Goal: Information Seeking & Learning: Learn about a topic

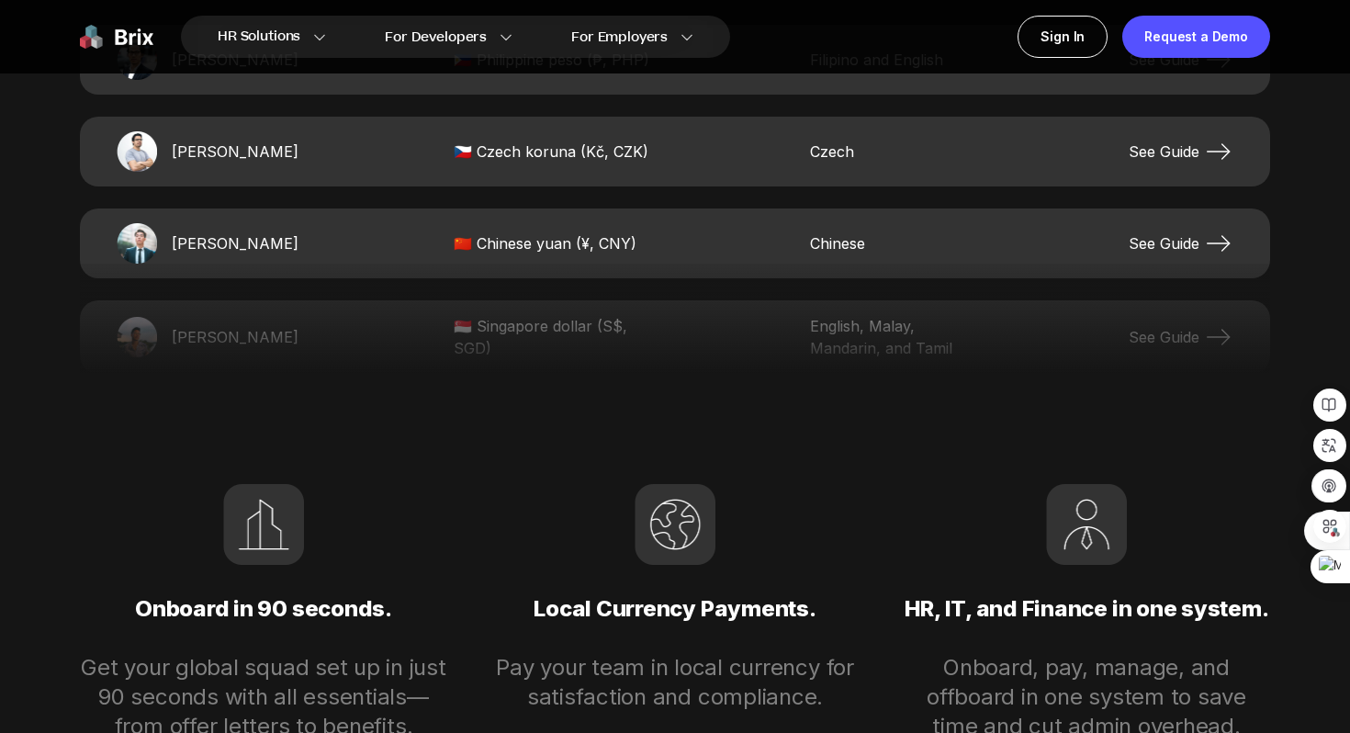
scroll to position [3934, 0]
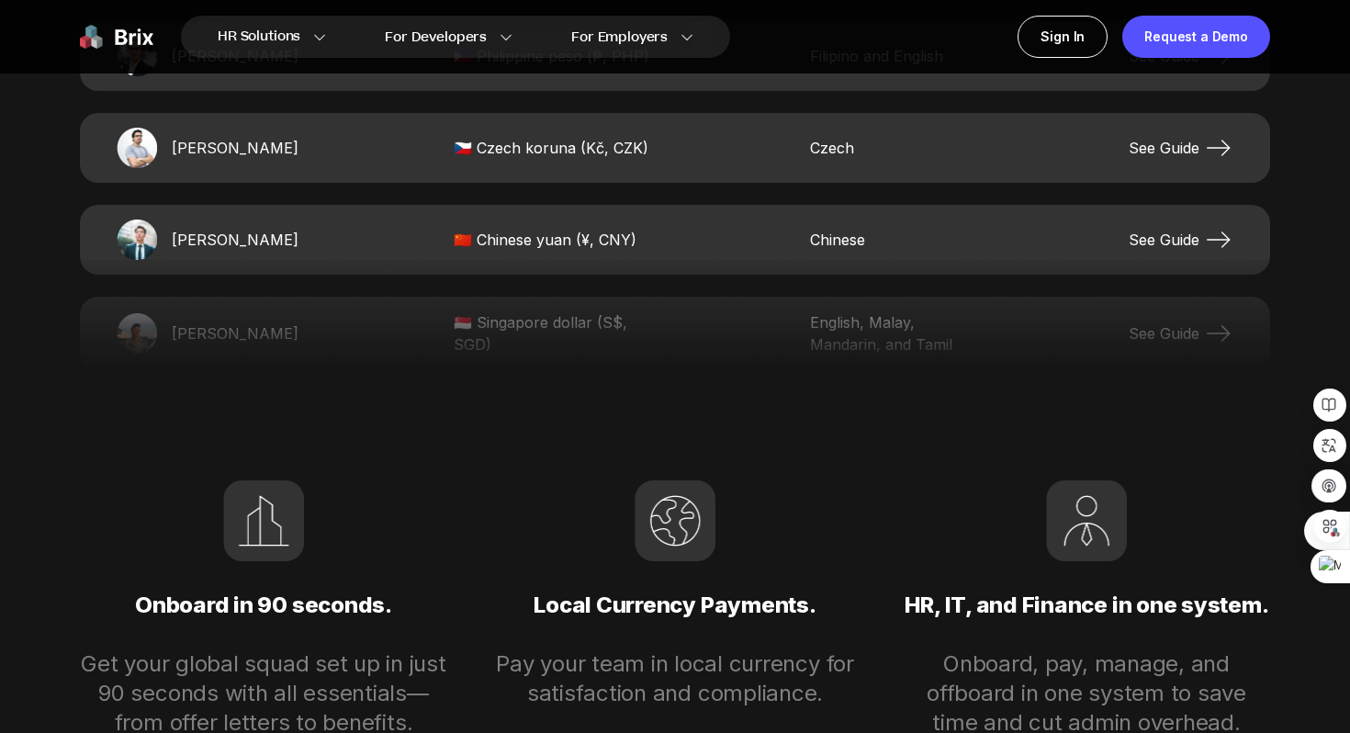
click at [1193, 234] on span "See Guide" at bounding box center [1180, 239] width 105 height 29
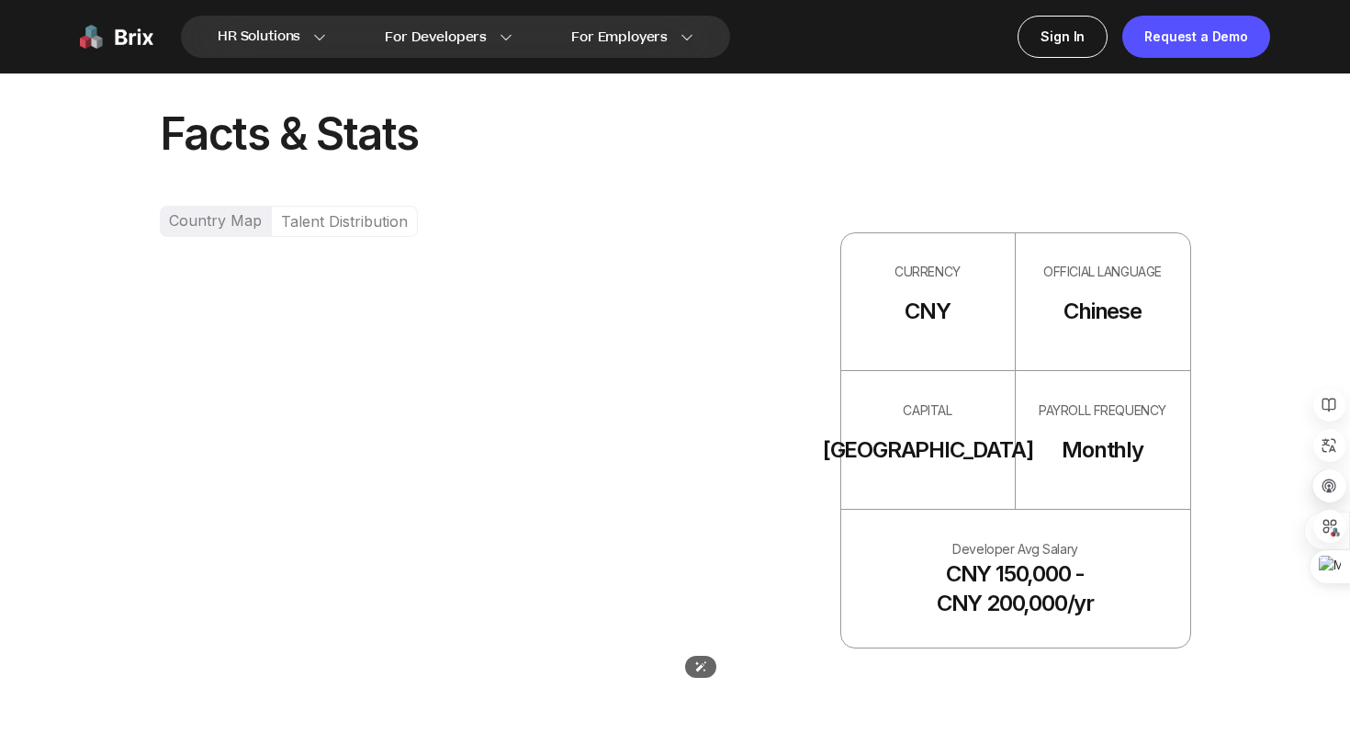
scroll to position [1121, 0]
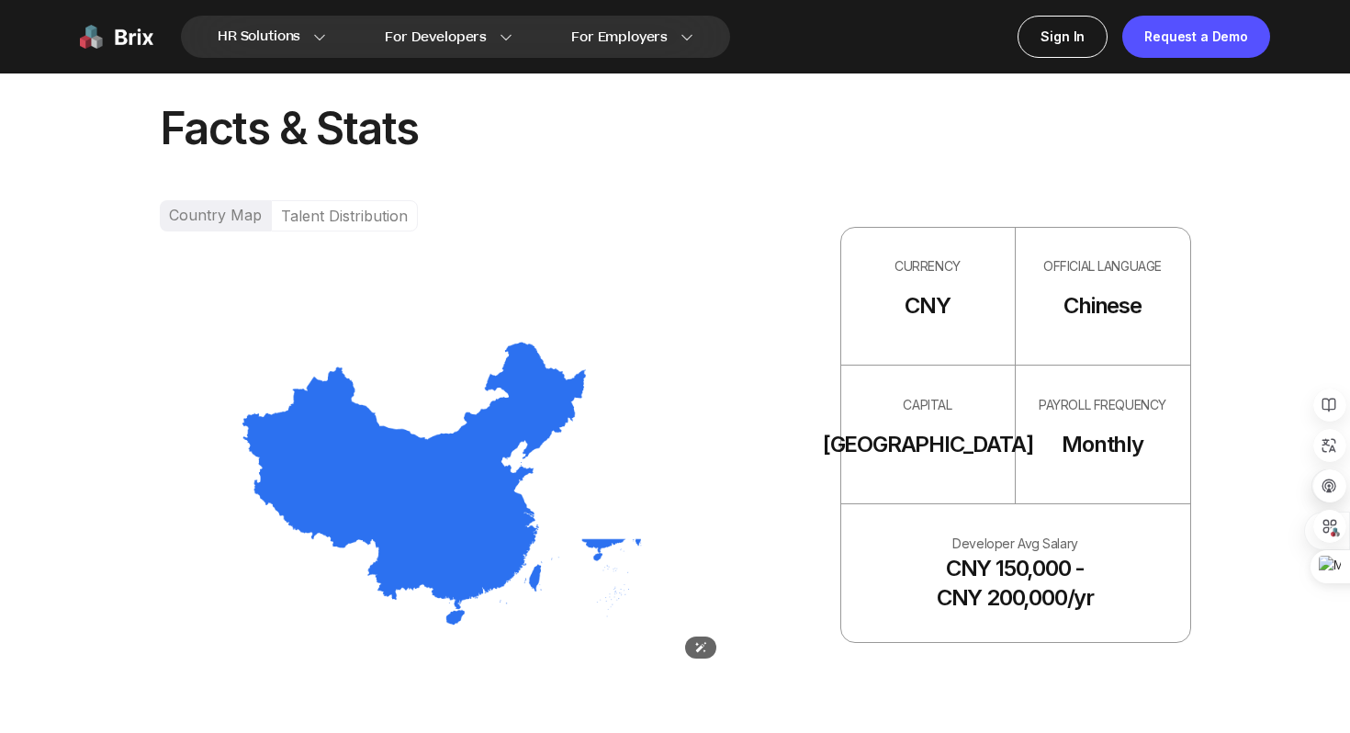
click at [423, 528] on img at bounding box center [443, 483] width 566 height 372
click at [306, 211] on div "Talent Distribution" at bounding box center [344, 215] width 147 height 31
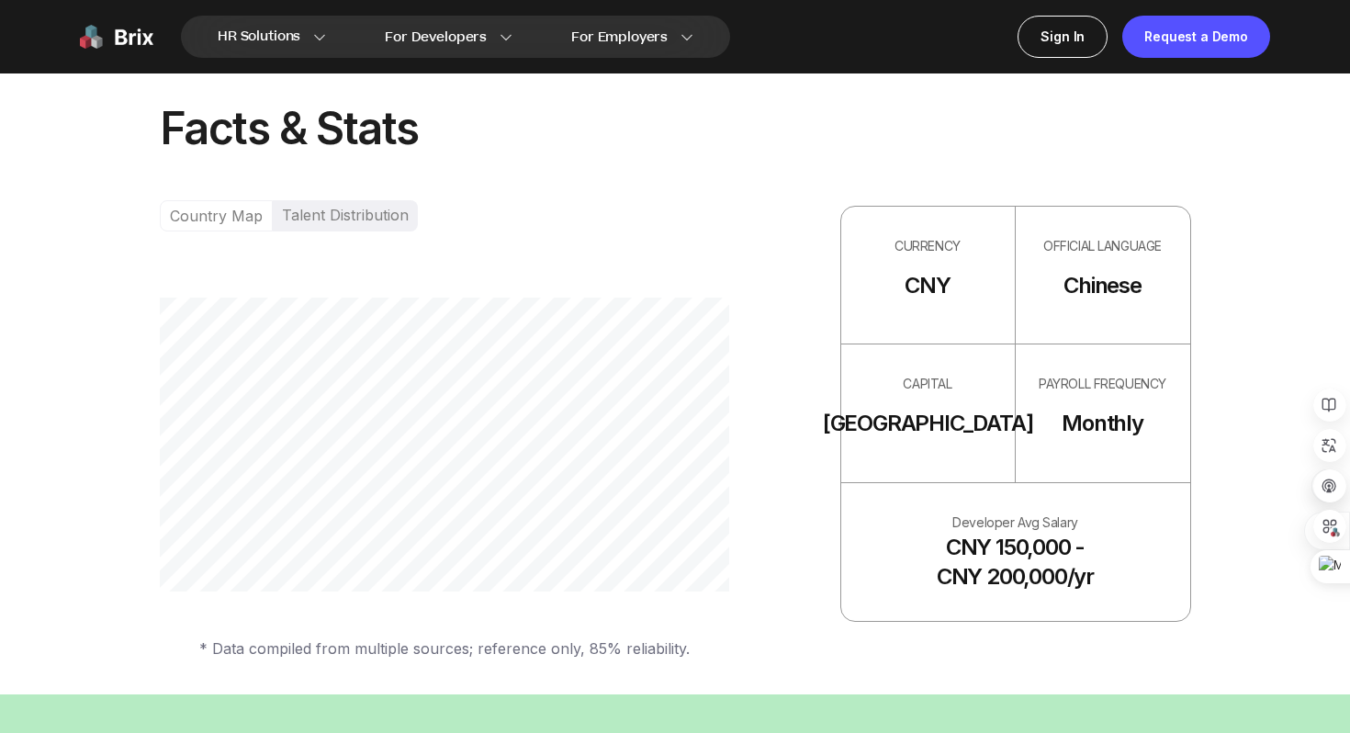
click at [235, 219] on div "Country Map" at bounding box center [216, 215] width 113 height 31
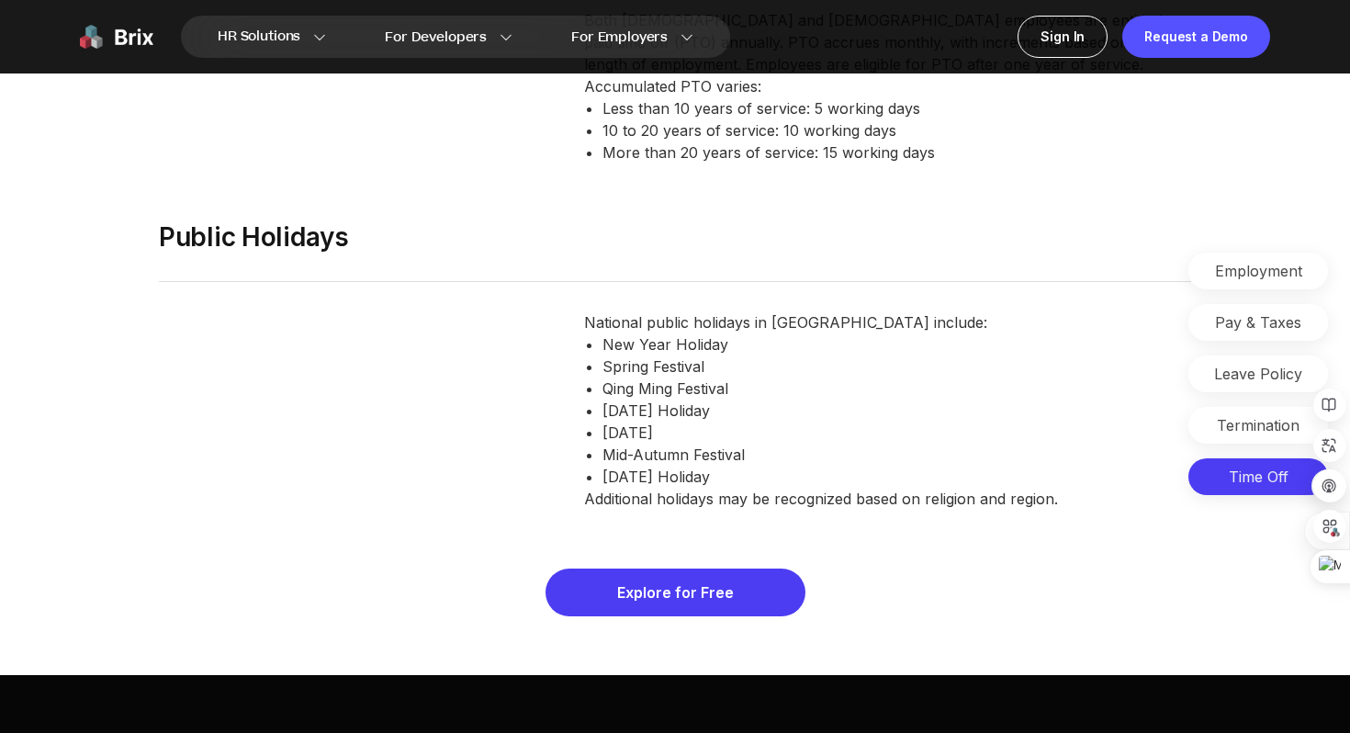
scroll to position [8024, 0]
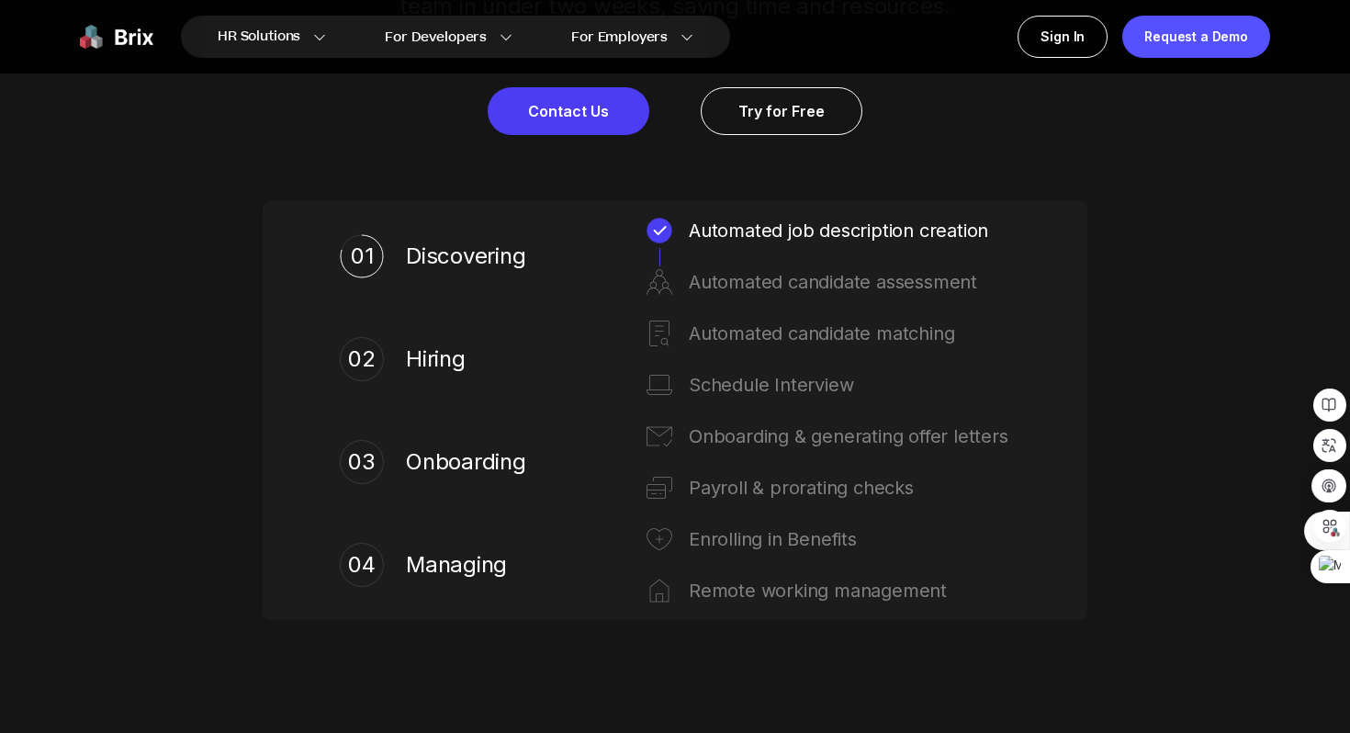
scroll to position [896, 0]
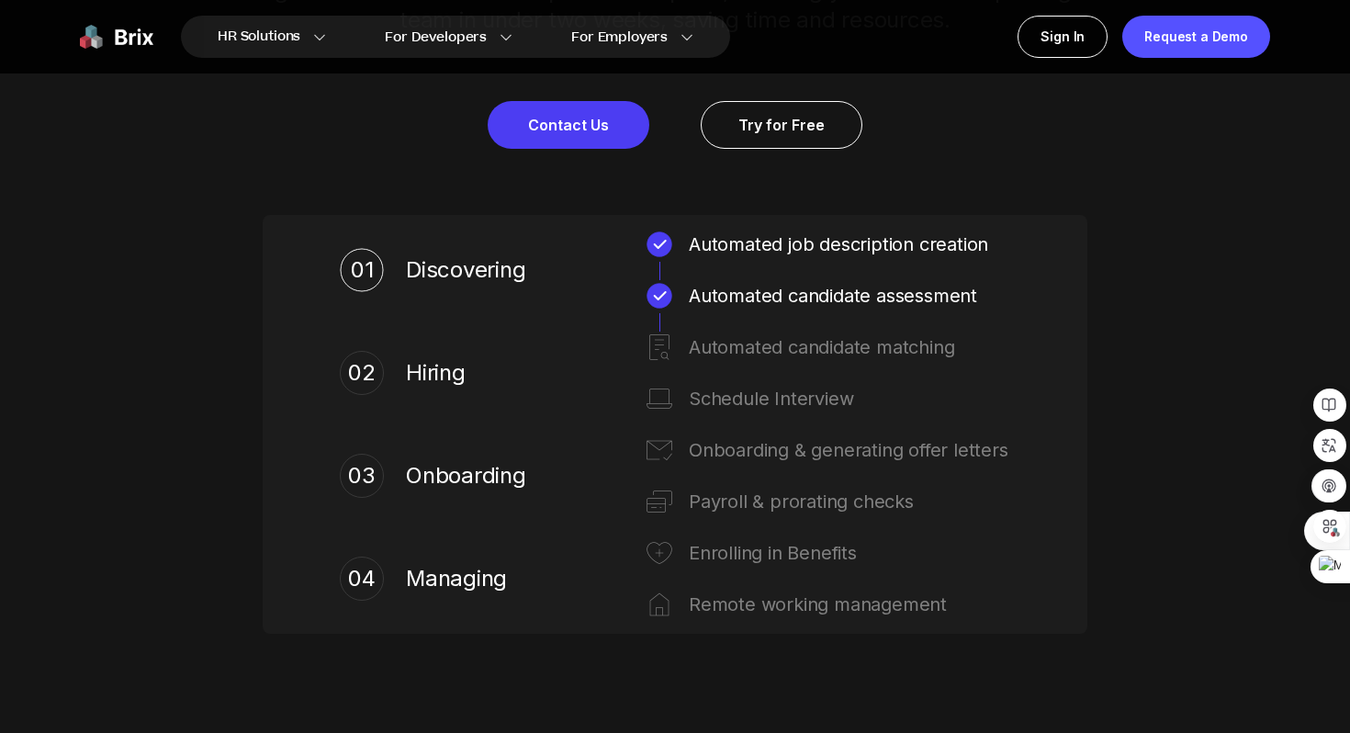
click at [358, 377] on div "02" at bounding box center [362, 373] width 44 height 44
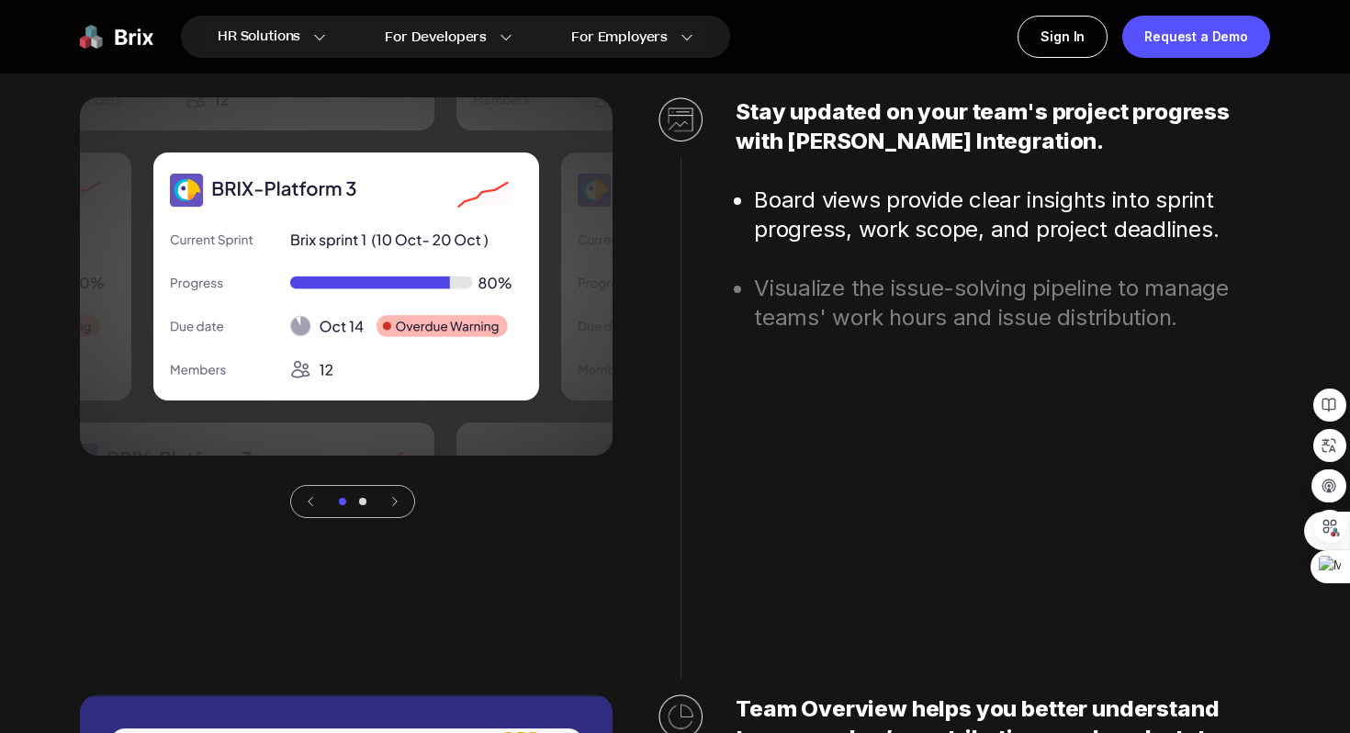
scroll to position [5196, 0]
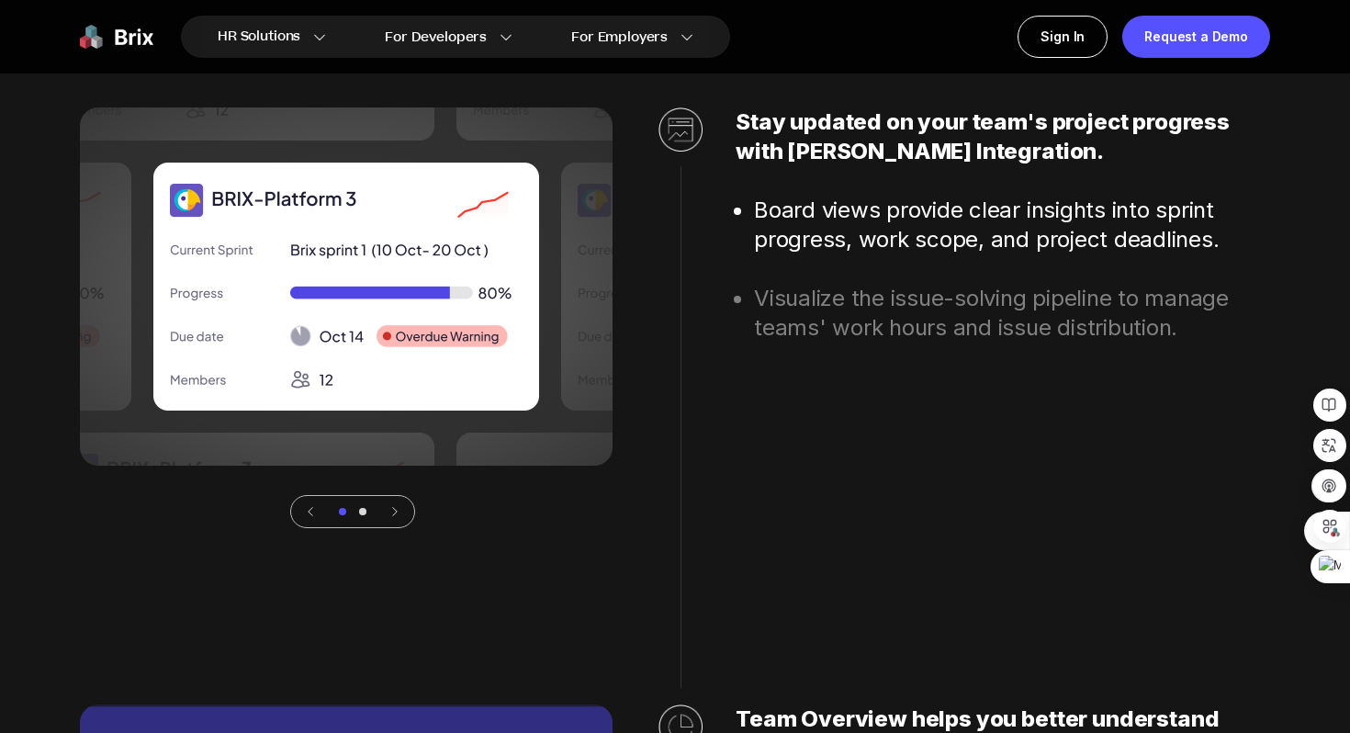
click at [833, 323] on li "Visualize the issue-solving pipeline to manage teams' work hours and issue dist…" at bounding box center [1012, 313] width 516 height 59
click at [394, 510] on icon at bounding box center [394, 511] width 13 height 13
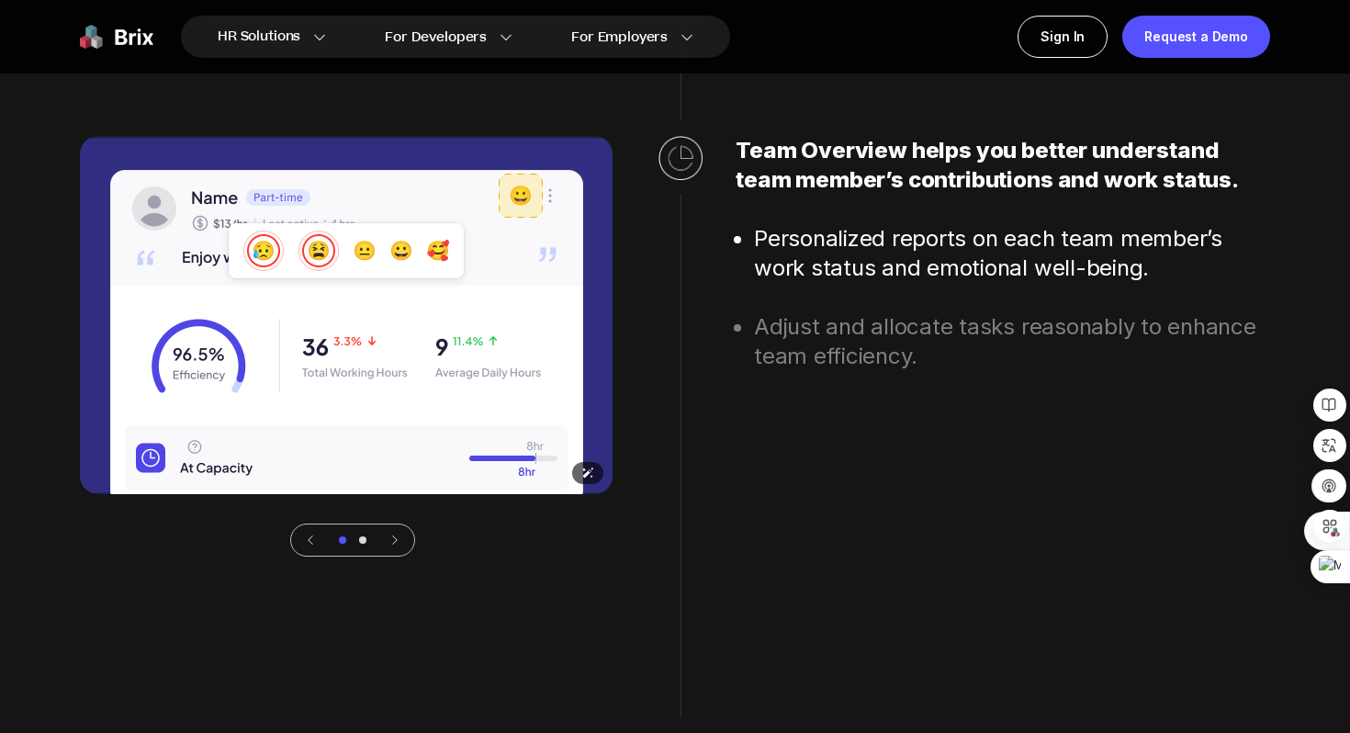
scroll to position [5763, 0]
click at [393, 544] on icon at bounding box center [395, 541] width 4 height 8
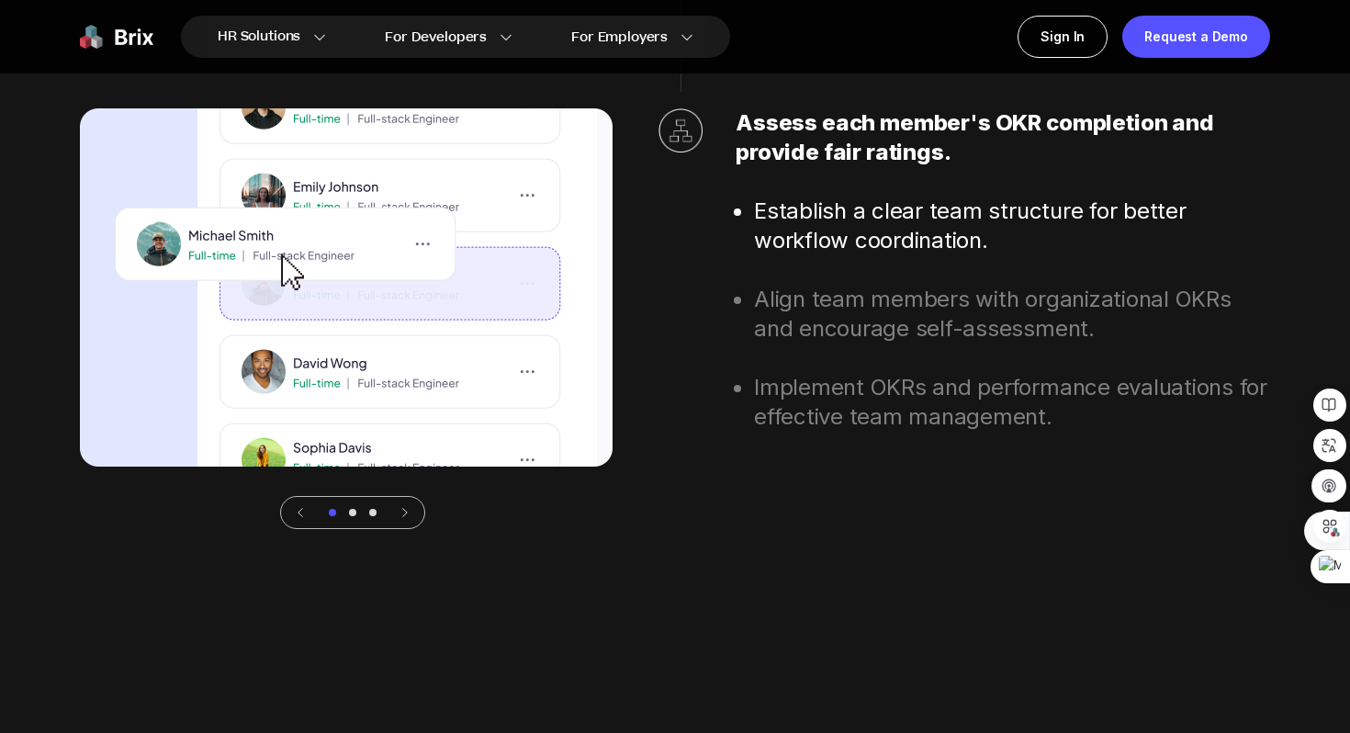
scroll to position [6330, 0]
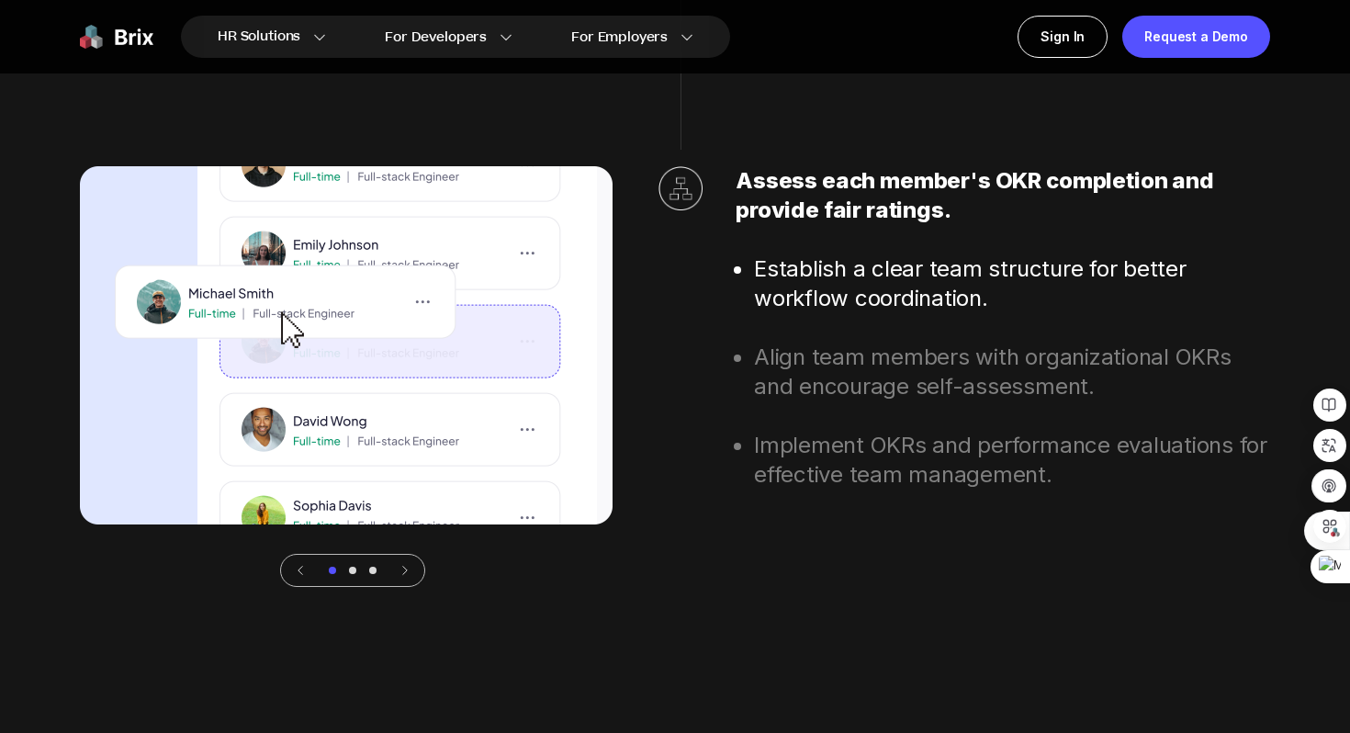
click at [407, 567] on icon at bounding box center [404, 570] width 13 height 13
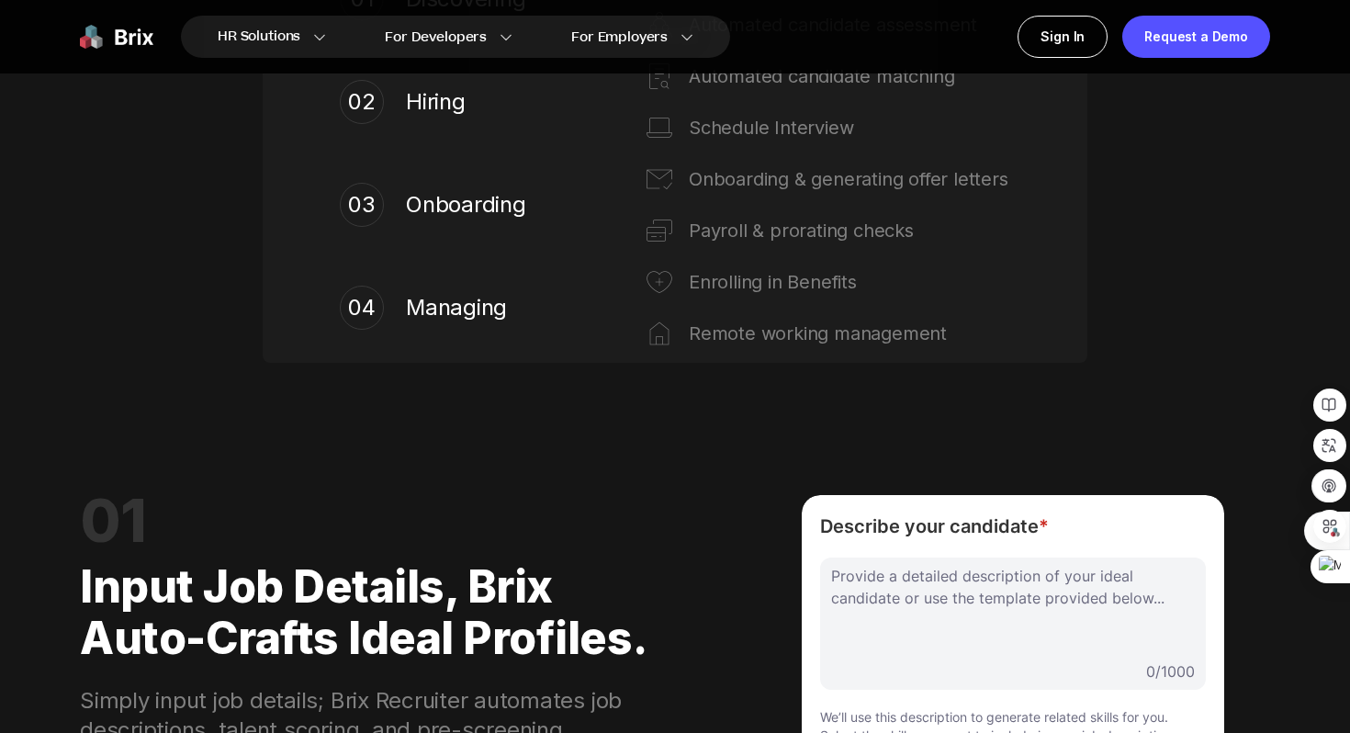
scroll to position [1473, 0]
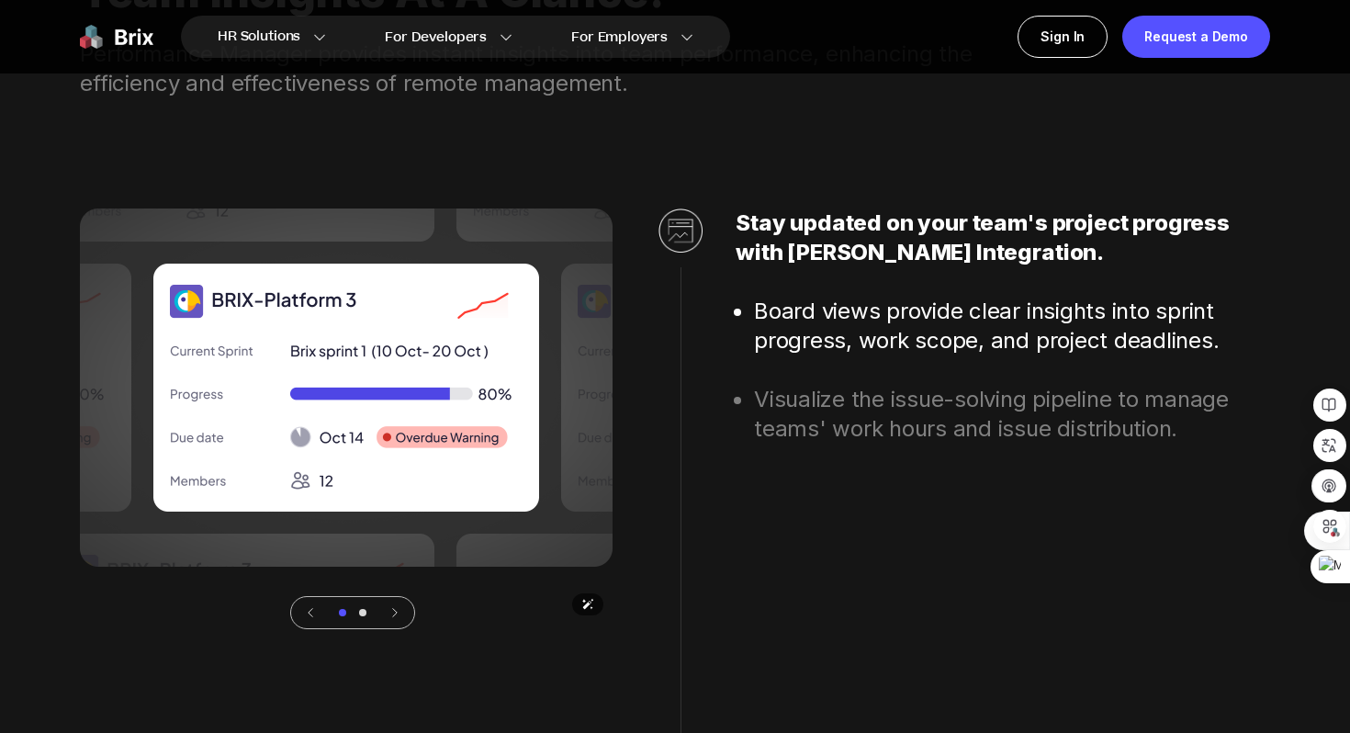
scroll to position [5096, 0]
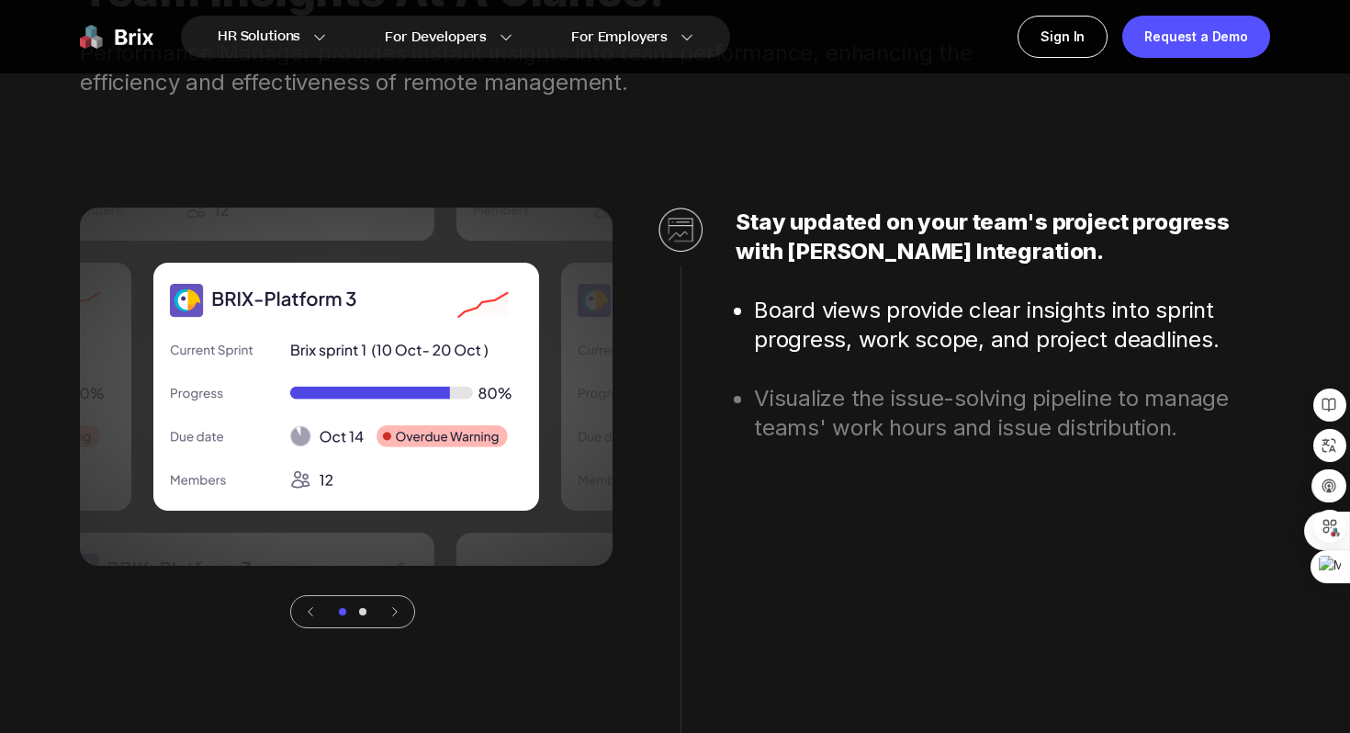
click at [392, 611] on icon at bounding box center [394, 611] width 13 height 13
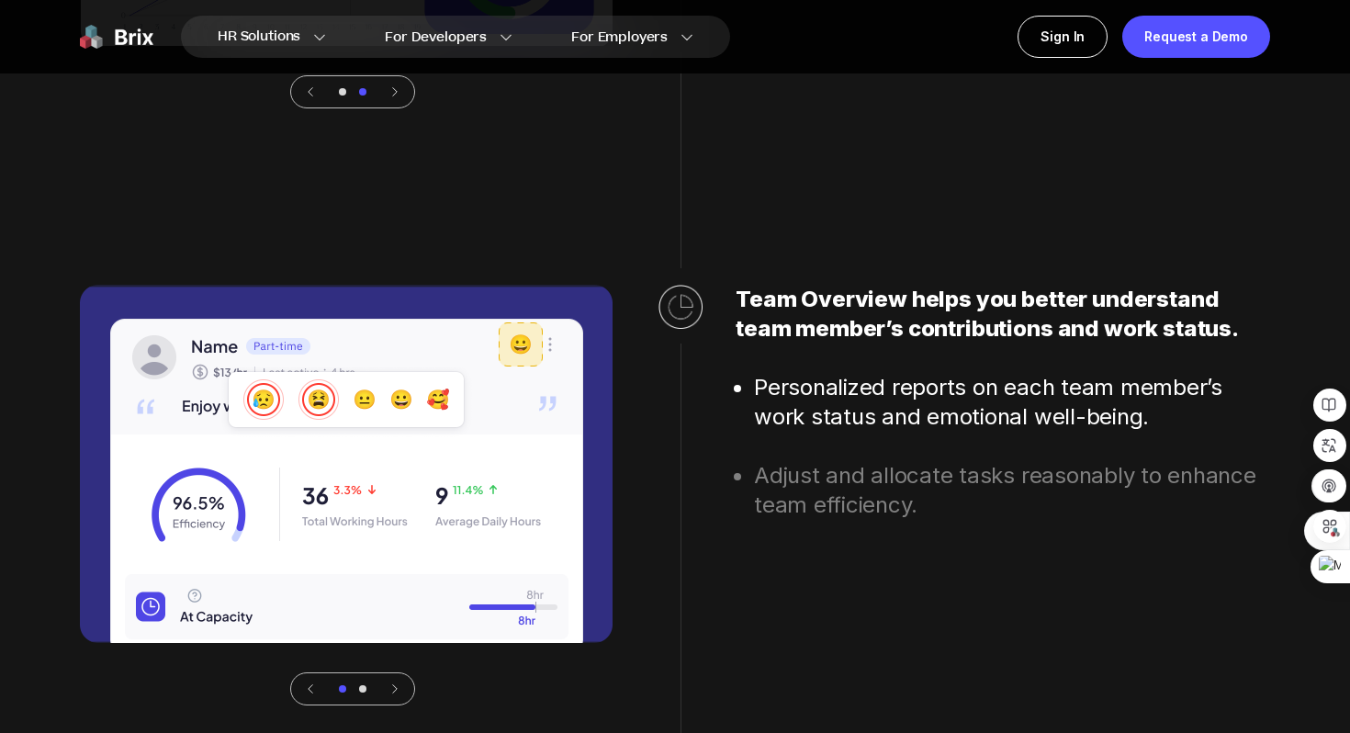
scroll to position [5616, 0]
